Goal: Find contact information: Find contact information

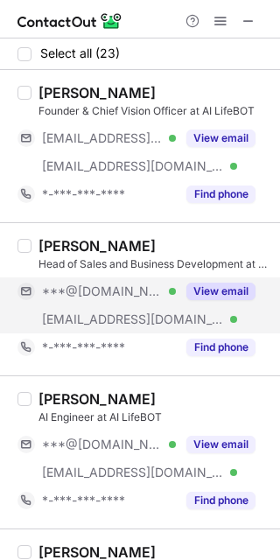
click at [225, 285] on button "View email" at bounding box center [220, 292] width 69 height 18
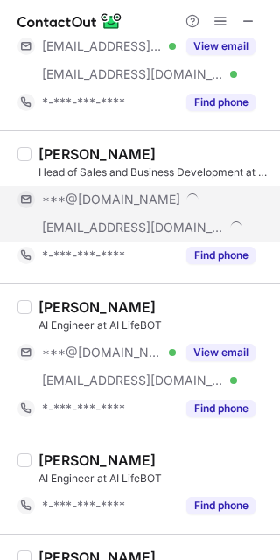
scroll to position [109, 0]
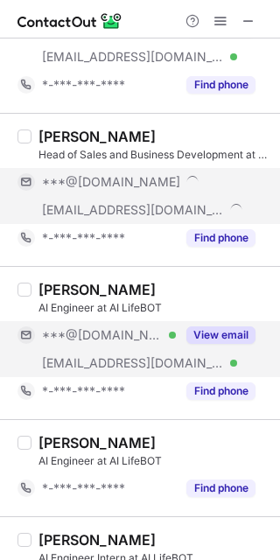
click at [225, 337] on button "View email" at bounding box center [220, 335] width 69 height 18
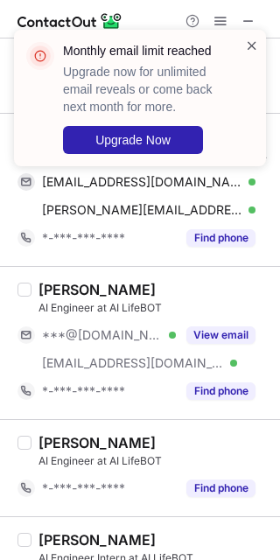
click at [249, 39] on span at bounding box center [252, 46] width 14 height 18
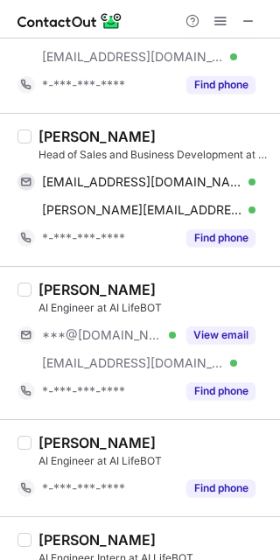
click at [68, 130] on div "Chirag Tyagi" at bounding box center [97, 137] width 117 height 18
click at [67, 129] on div "Chirag Tyagi" at bounding box center [97, 137] width 117 height 18
copy div "Chirag"
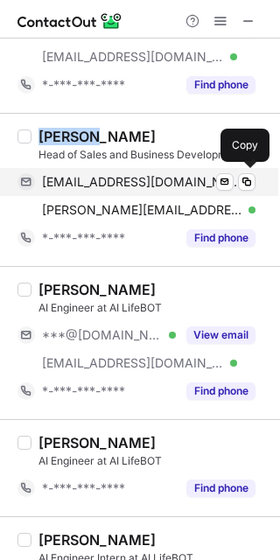
click at [84, 179] on span "chiragtyagi0199@gmail.com" at bounding box center [142, 182] width 200 height 16
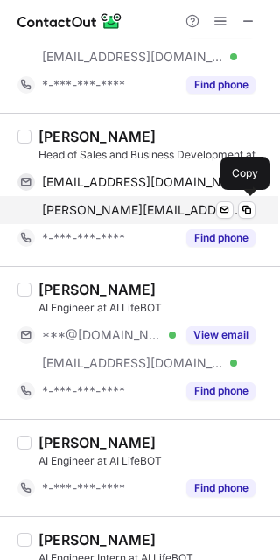
click at [77, 198] on div "chirag@ailifebot.com Verified Send email Copy" at bounding box center [137, 210] width 238 height 28
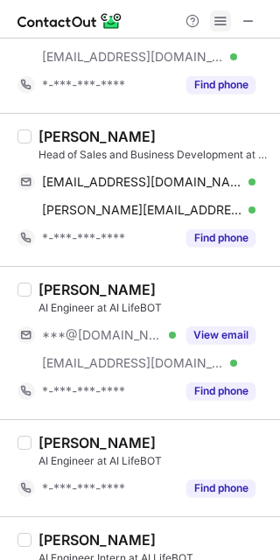
click at [220, 19] on span at bounding box center [221, 21] width 14 height 14
click at [217, 18] on span at bounding box center [221, 21] width 14 height 14
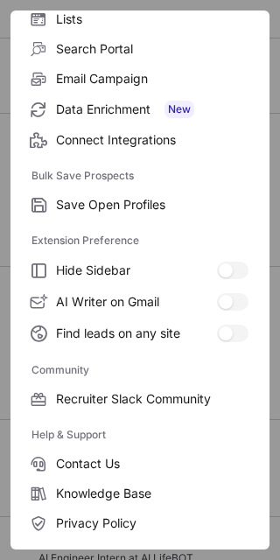
scroll to position [233, 0]
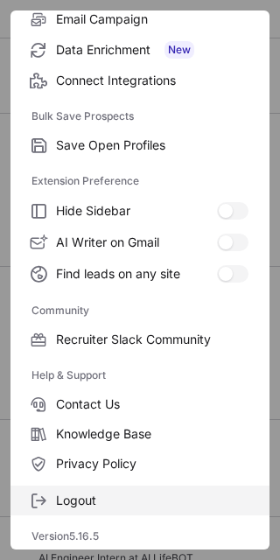
click at [107, 499] on span "Logout" at bounding box center [152, 501] width 193 height 16
click at [136, 499] on span "Logout" at bounding box center [152, 501] width 193 height 16
click at [138, 493] on span "Logout" at bounding box center [152, 501] width 193 height 16
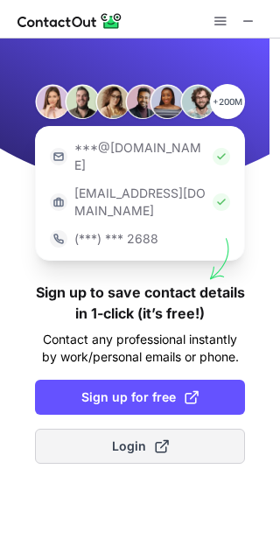
click at [149, 429] on button "Login" at bounding box center [140, 446] width 210 height 35
click at [163, 439] on span at bounding box center [162, 446] width 14 height 14
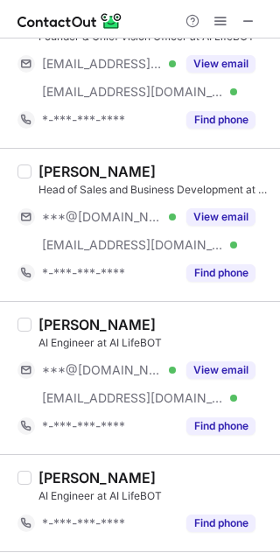
scroll to position [109, 0]
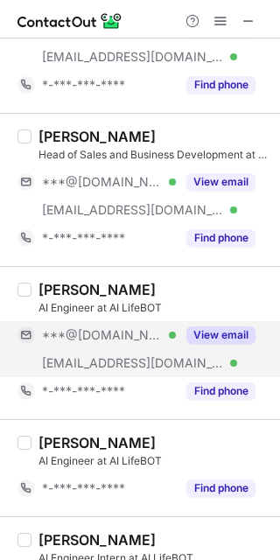
click at [225, 333] on button "View email" at bounding box center [220, 335] width 69 height 18
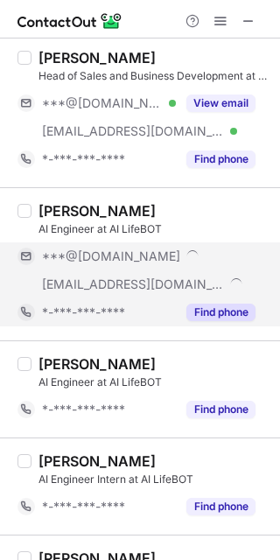
scroll to position [219, 0]
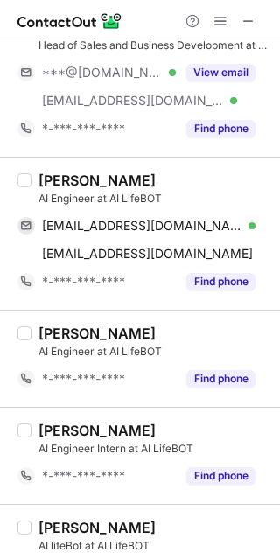
click at [60, 176] on div "Himanshu Jha" at bounding box center [97, 181] width 117 height 18
copy div "Himanshu"
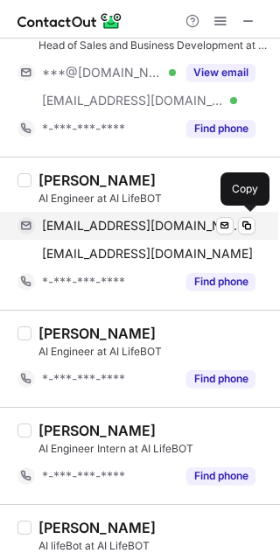
click at [90, 218] on span "himanshujha7489@gmail.com" at bounding box center [142, 226] width 200 height 16
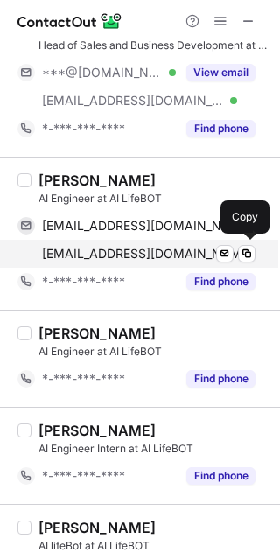
click at [120, 250] on span "himanshujha@mitsgwalior.in" at bounding box center [147, 254] width 211 height 16
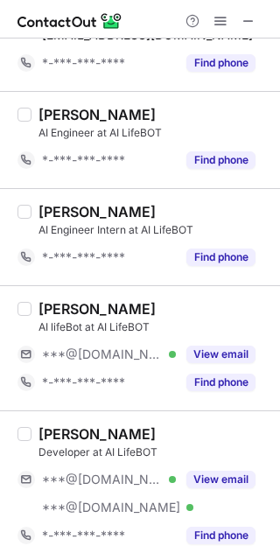
scroll to position [547, 0]
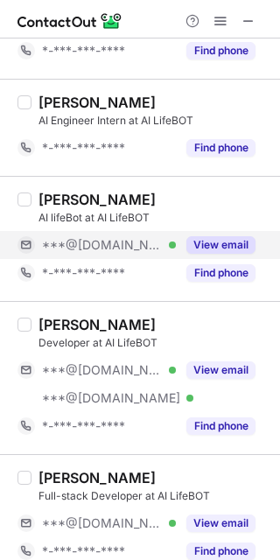
click at [214, 245] on button "View email" at bounding box center [220, 245] width 69 height 18
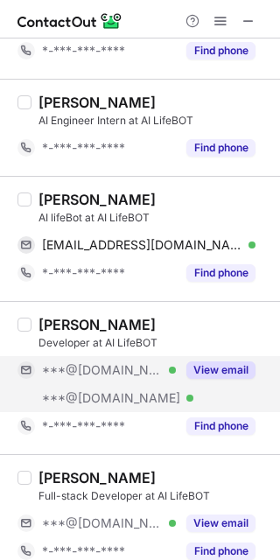
click at [201, 369] on button "View email" at bounding box center [220, 370] width 69 height 18
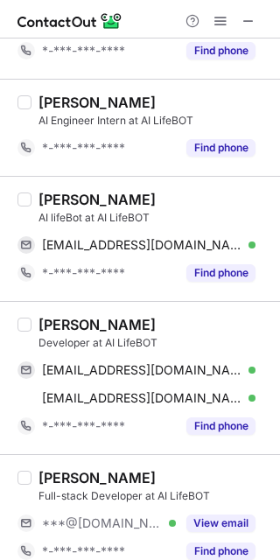
click at [41, 200] on div "Aditya Gupta" at bounding box center [97, 200] width 117 height 18
copy div "Aditya"
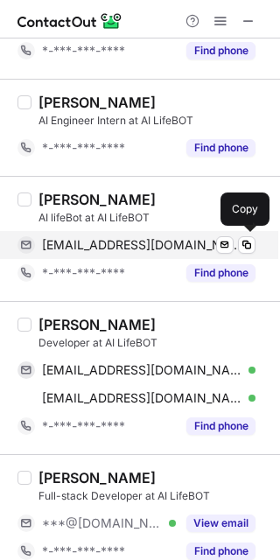
click at [144, 239] on span "adityagupta8443@gmail.com" at bounding box center [142, 245] width 200 height 16
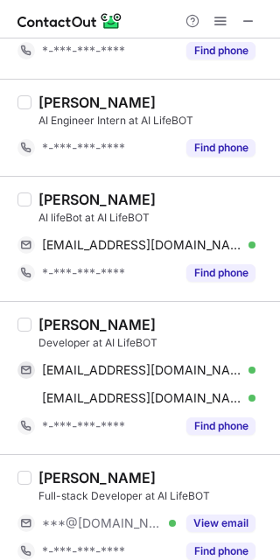
click at [50, 316] on div "Avradeep Nayak" at bounding box center [97, 325] width 117 height 18
click at [49, 317] on div "Avradeep Nayak" at bounding box center [97, 325] width 117 height 18
copy div "Avradeep"
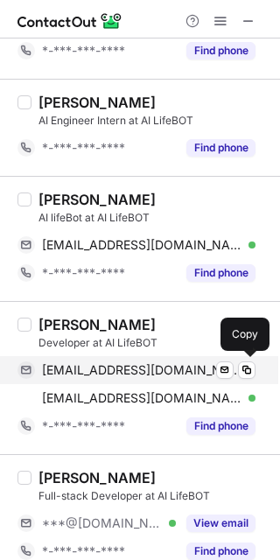
click at [128, 370] on span "hbjarko@gmail.com" at bounding box center [142, 370] width 200 height 16
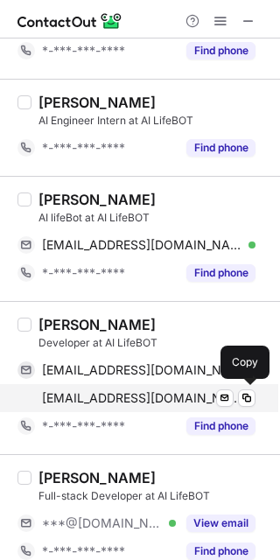
click at [124, 399] on span "avradeepnayak@gmail.com" at bounding box center [142, 398] width 200 height 16
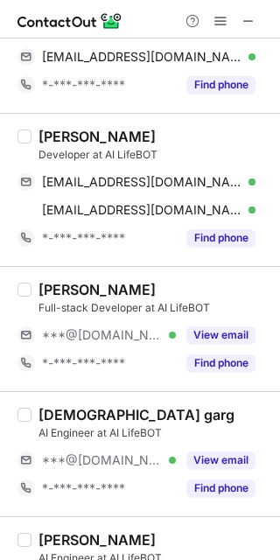
scroll to position [766, 0]
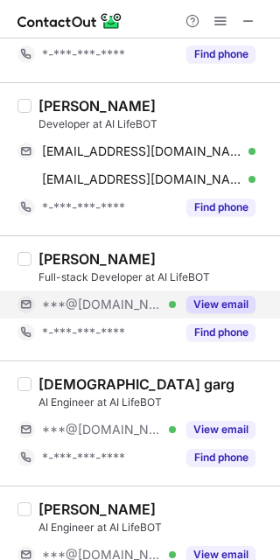
click at [233, 294] on div "View email" at bounding box center [216, 305] width 80 height 28
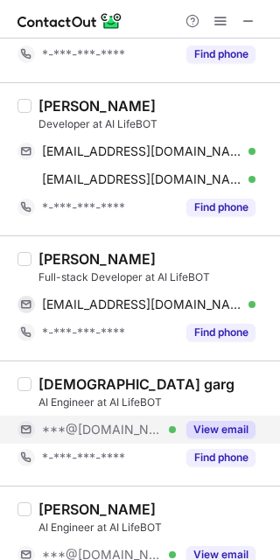
click at [226, 427] on button "View email" at bounding box center [220, 430] width 69 height 18
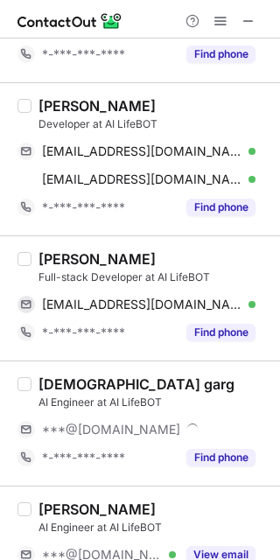
click at [66, 256] on div "Nishtha Gupta" at bounding box center [97, 259] width 117 height 18
copy div "Nishtha"
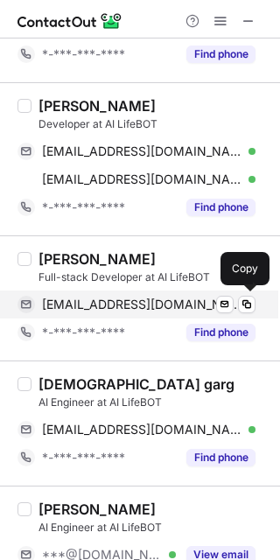
click at [125, 299] on span "nishthagupta171003@gmail.com" at bounding box center [142, 305] width 200 height 16
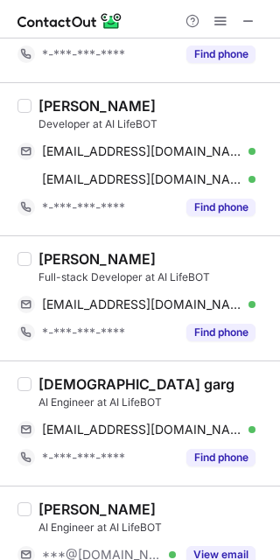
click at [63, 385] on div "amish garg" at bounding box center [137, 384] width 196 height 18
click at [62, 385] on div "amish garg" at bounding box center [137, 384] width 196 height 18
copy div "amish"
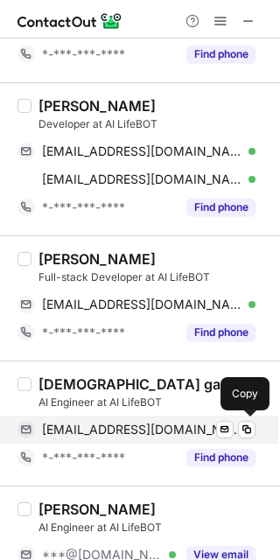
click at [132, 433] on span "gargamish2004@gmail.com" at bounding box center [142, 430] width 200 height 16
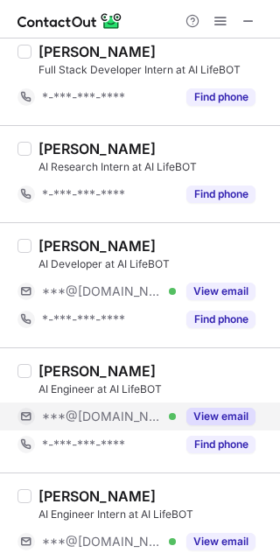
scroll to position [1532, 0]
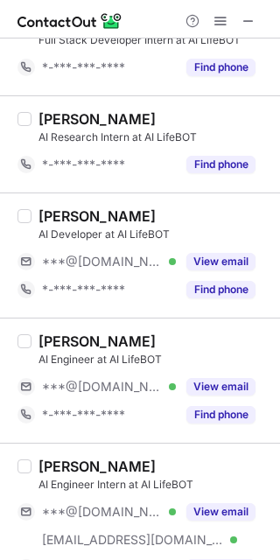
drag, startPoint x: 215, startPoint y: 382, endPoint x: 19, endPoint y: 369, distance: 196.4
click at [215, 382] on button "View email" at bounding box center [220, 387] width 69 height 18
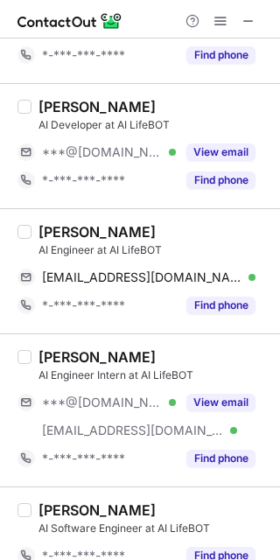
click at [224, 398] on button "View email" at bounding box center [220, 403] width 69 height 18
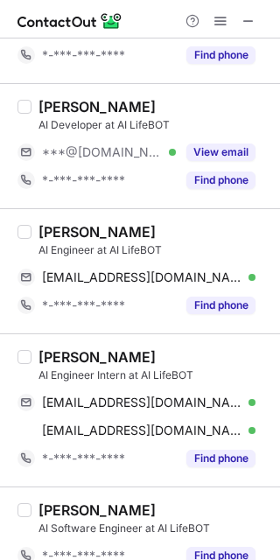
click at [60, 233] on div "Yuvraj Dawande" at bounding box center [97, 232] width 117 height 18
copy div "Yuvraj"
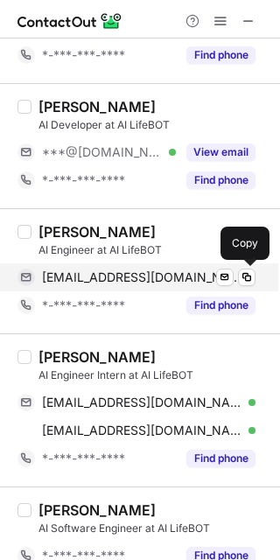
click at [141, 273] on span "yuvrajdawande373@gmail.com" at bounding box center [142, 278] width 200 height 16
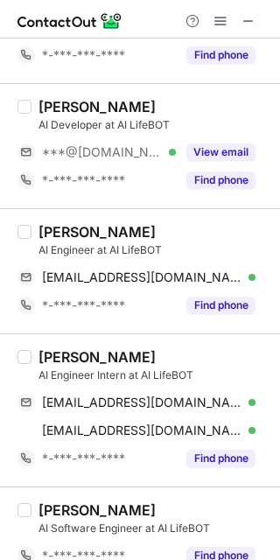
click at [64, 355] on div "Sumit Tiwari" at bounding box center [97, 357] width 117 height 18
copy div "Sumit"
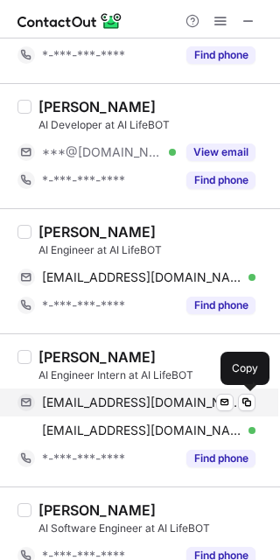
click at [116, 404] on span "sumittiwari2414@gmail.com" at bounding box center [142, 403] width 200 height 16
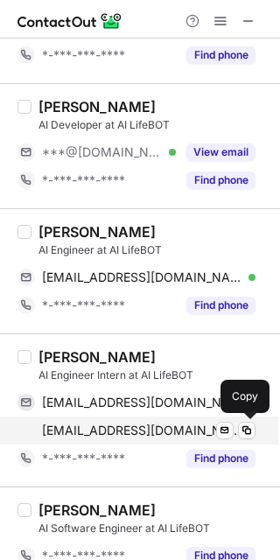
click at [103, 427] on span "stiwari@mitsgwalior.in" at bounding box center [142, 431] width 200 height 16
